Goal: Task Accomplishment & Management: Manage account settings

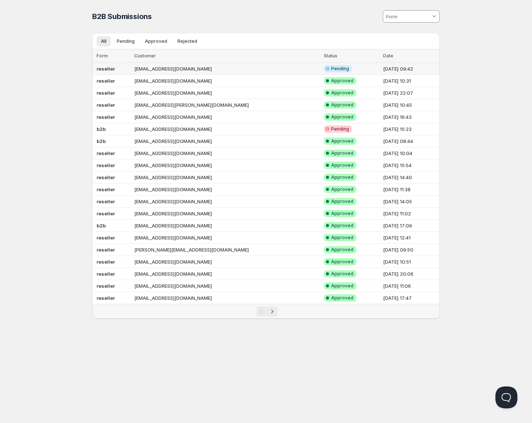
click at [184, 72] on td "[EMAIL_ADDRESS][DOMAIN_NAME]" at bounding box center [227, 69] width 190 height 12
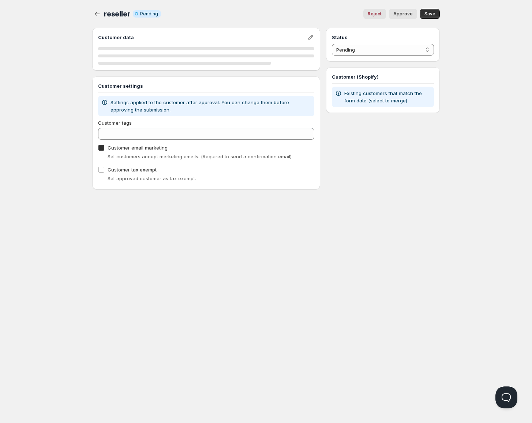
checkbox input "true"
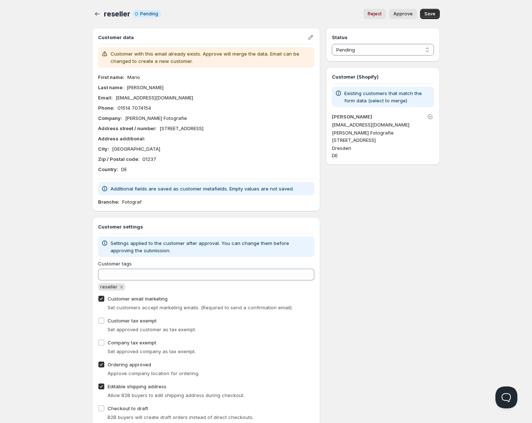
click at [403, 15] on span "Approve" at bounding box center [402, 14] width 19 height 6
select select "1"
